Goal: Transaction & Acquisition: Purchase product/service

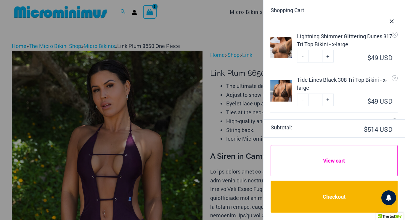
click at [333, 157] on link "View cart" at bounding box center [334, 160] width 127 height 31
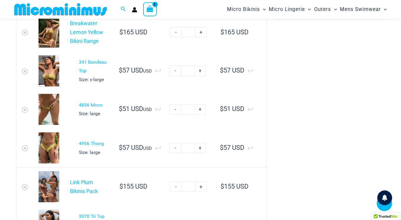
scroll to position [229, 0]
type input "*********"
click at [44, 113] on img at bounding box center [49, 109] width 21 height 31
click at [87, 106] on link "4856 Micro" at bounding box center [91, 106] width 24 height 6
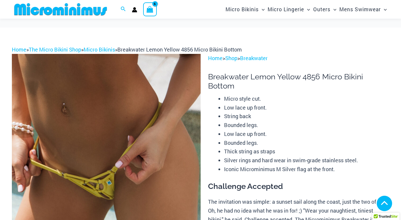
select select
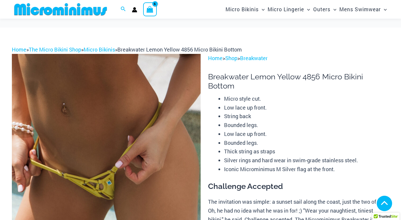
select select
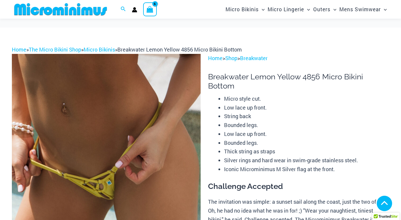
select select
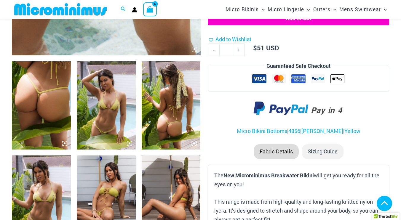
type input "*********"
click at [63, 143] on icon at bounding box center [64, 143] width 5 height 5
click at [55, 116] on img at bounding box center [41, 105] width 59 height 88
click at [45, 90] on img at bounding box center [41, 105] width 59 height 88
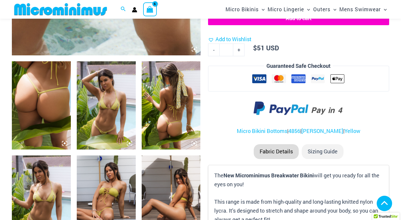
click at [45, 90] on img at bounding box center [41, 105] width 59 height 88
click at [37, 98] on img at bounding box center [41, 105] width 59 height 88
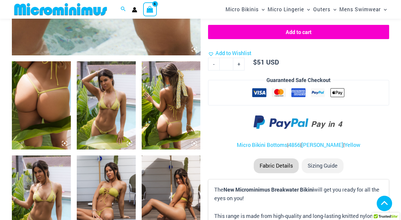
click at [50, 106] on img at bounding box center [41, 105] width 59 height 88
click at [31, 102] on img at bounding box center [41, 105] width 59 height 88
click at [43, 171] on img at bounding box center [41, 200] width 59 height 88
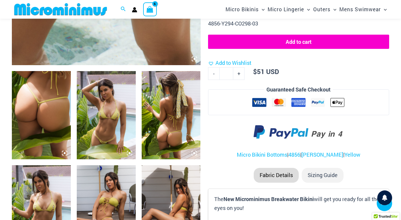
scroll to position [264, 0]
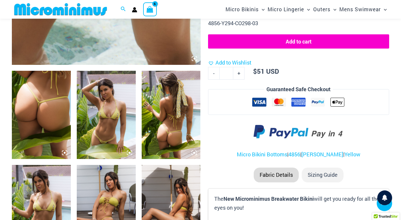
click at [113, 129] on img at bounding box center [106, 115] width 59 height 88
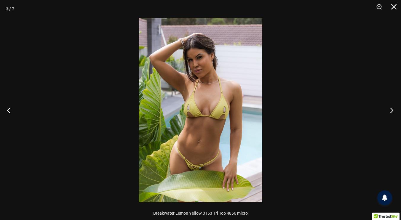
click at [393, 108] on button "Next" at bounding box center [390, 110] width 22 height 30
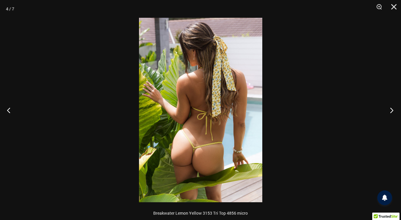
click at [393, 108] on button "Next" at bounding box center [390, 110] width 22 height 30
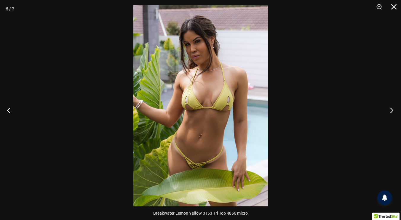
click at [392, 109] on button "Next" at bounding box center [390, 110] width 22 height 30
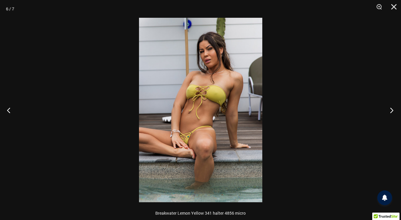
click at [392, 109] on button "Next" at bounding box center [390, 110] width 22 height 30
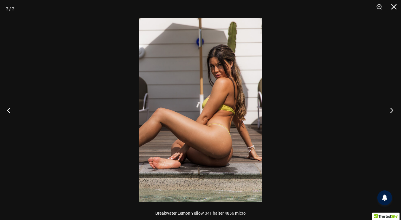
click at [392, 109] on button "Next" at bounding box center [390, 110] width 22 height 30
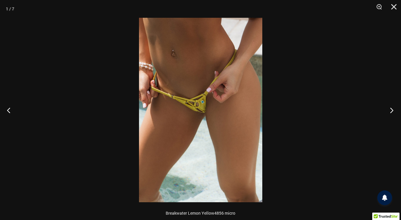
click at [392, 109] on button "Next" at bounding box center [390, 110] width 22 height 30
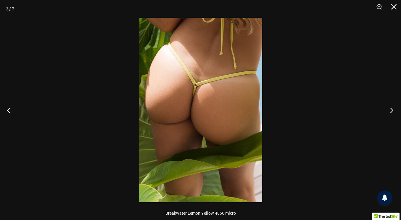
click at [392, 109] on button "Next" at bounding box center [390, 110] width 22 height 30
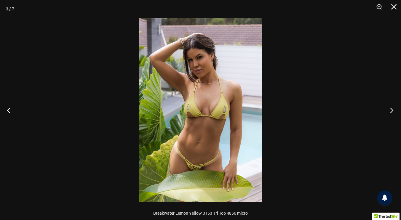
click at [392, 109] on button "Next" at bounding box center [390, 110] width 22 height 30
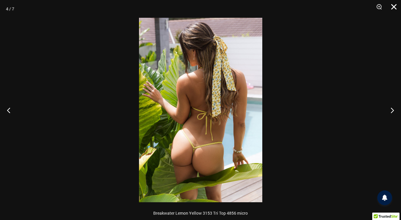
click at [394, 7] on button "Close" at bounding box center [391, 9] width 15 height 18
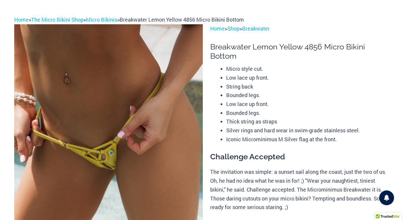
scroll to position [0, 0]
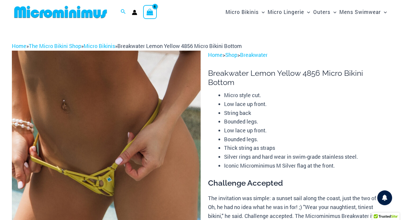
click at [150, 10] on icon "View Shopping Cart, 6 items" at bounding box center [149, 12] width 7 height 7
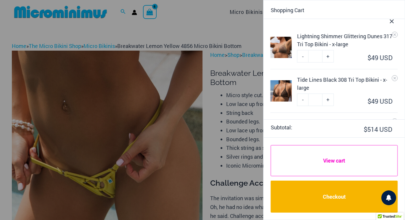
click at [320, 159] on link "View cart" at bounding box center [334, 160] width 127 height 31
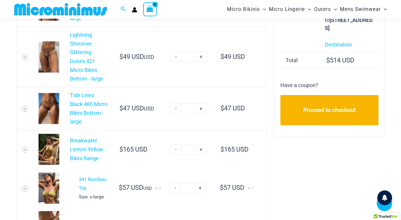
scroll to position [108, 0]
